Goal: Communication & Community: Answer question/provide support

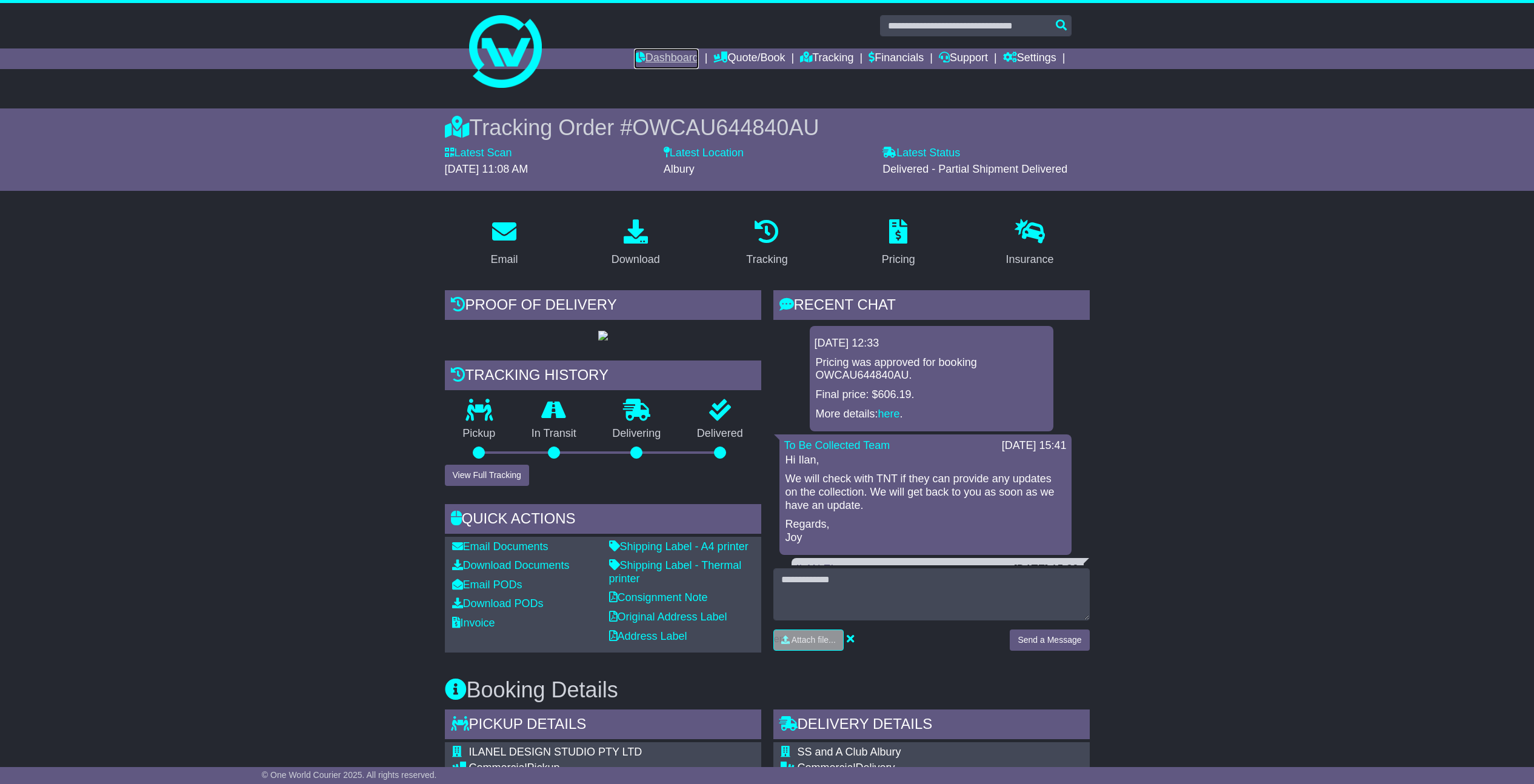
click at [659, 54] on link "Dashboard" at bounding box center [666, 59] width 65 height 21
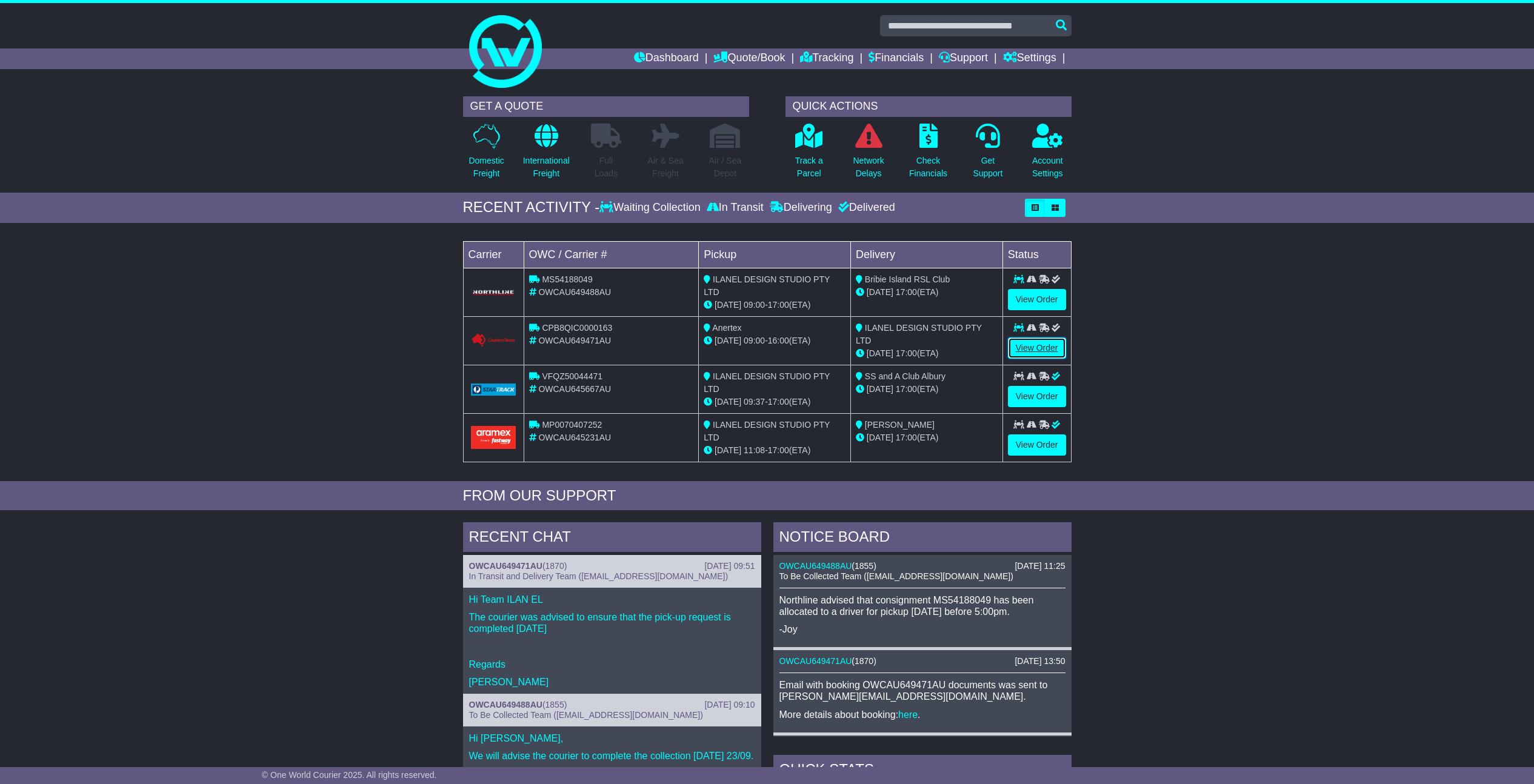
click at [1043, 346] on link "View Order" at bounding box center [1037, 348] width 59 height 21
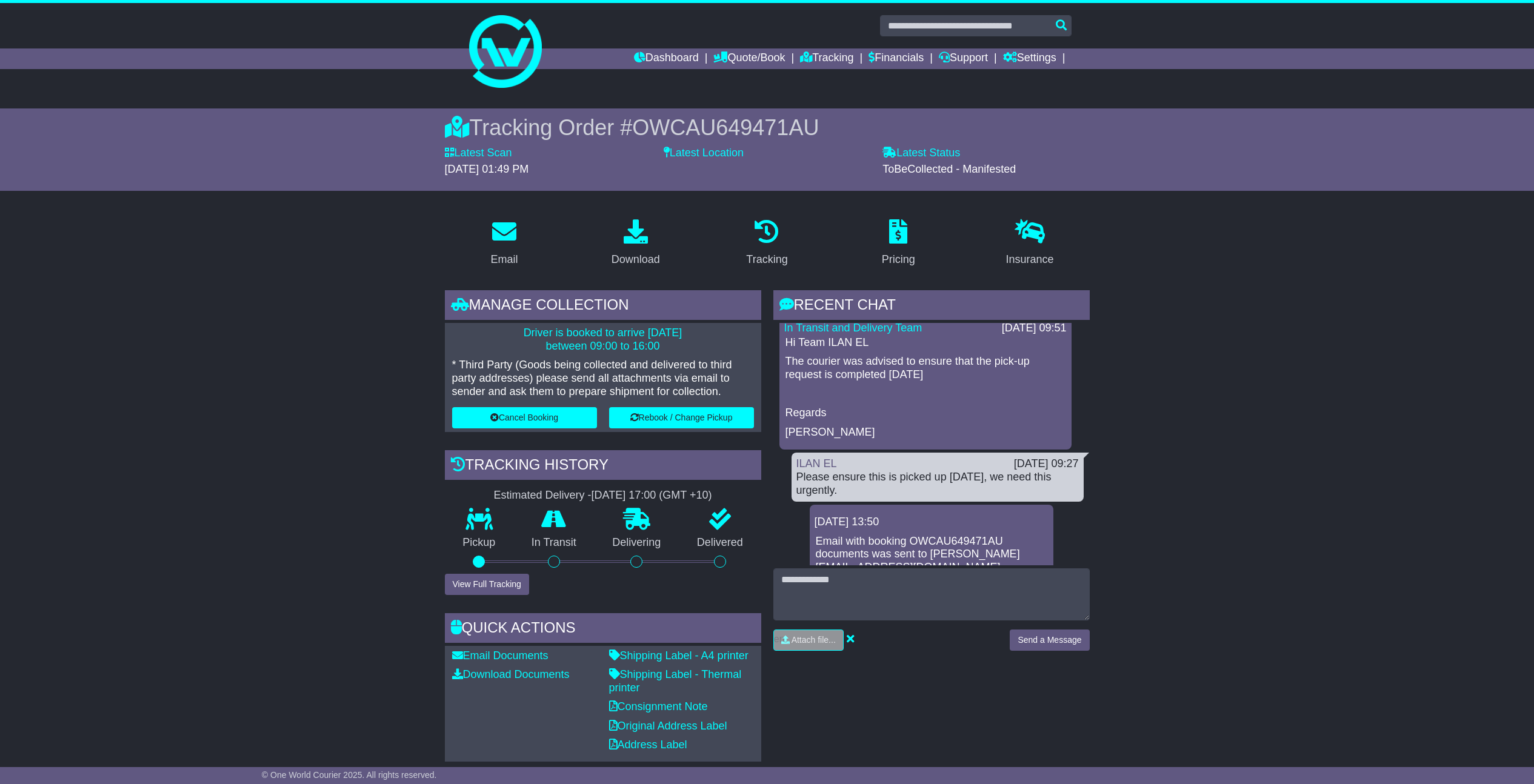
scroll to position [10, 0]
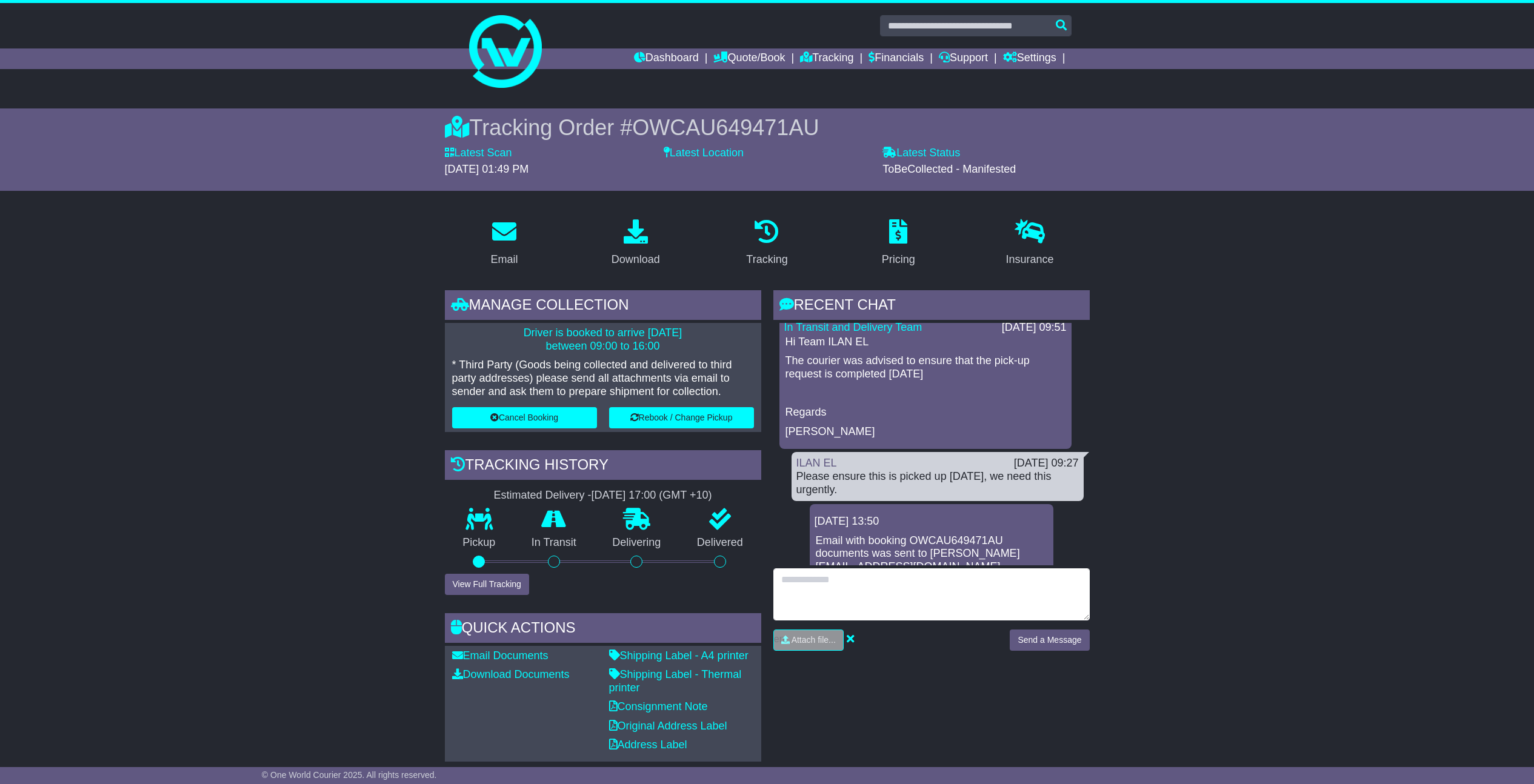
drag, startPoint x: 870, startPoint y: 587, endPoint x: 872, endPoint y: 581, distance: 6.3
click at [870, 587] on textarea at bounding box center [931, 594] width 317 height 52
type textarea "*"
type textarea "**********"
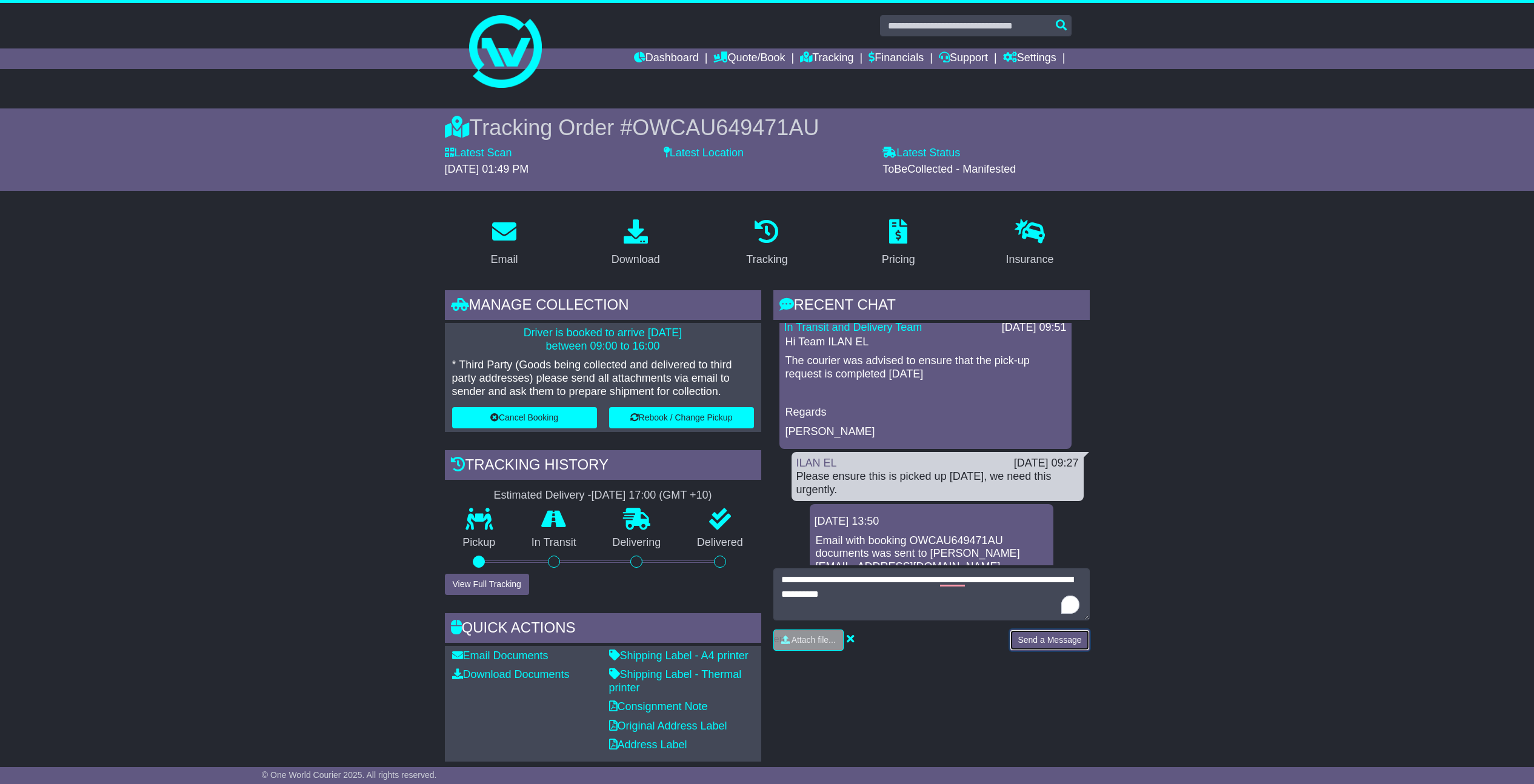
click at [1062, 647] on button "Send a Message" at bounding box center [1049, 640] width 80 height 21
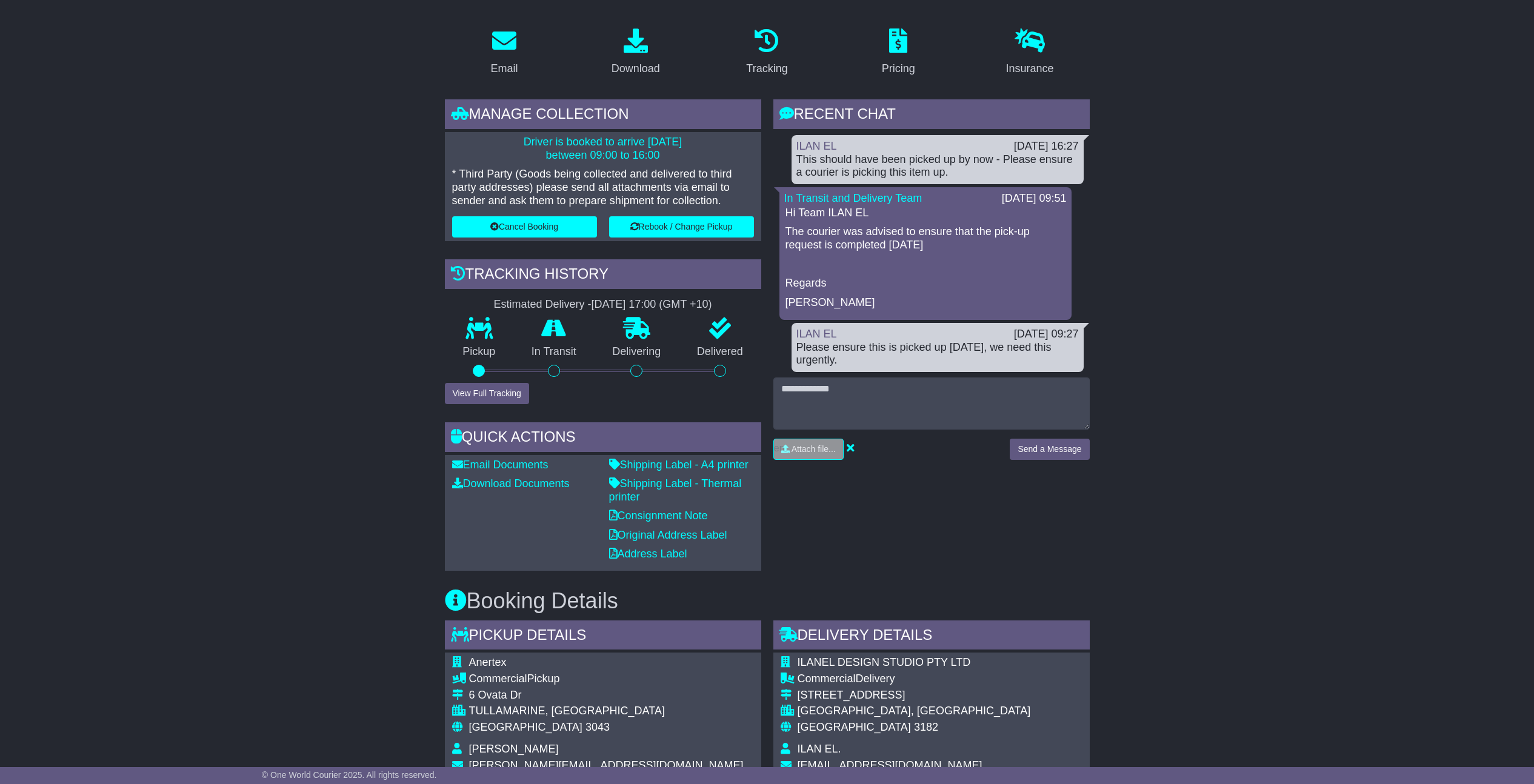
scroll to position [0, 0]
